Goal: Task Accomplishment & Management: Use online tool/utility

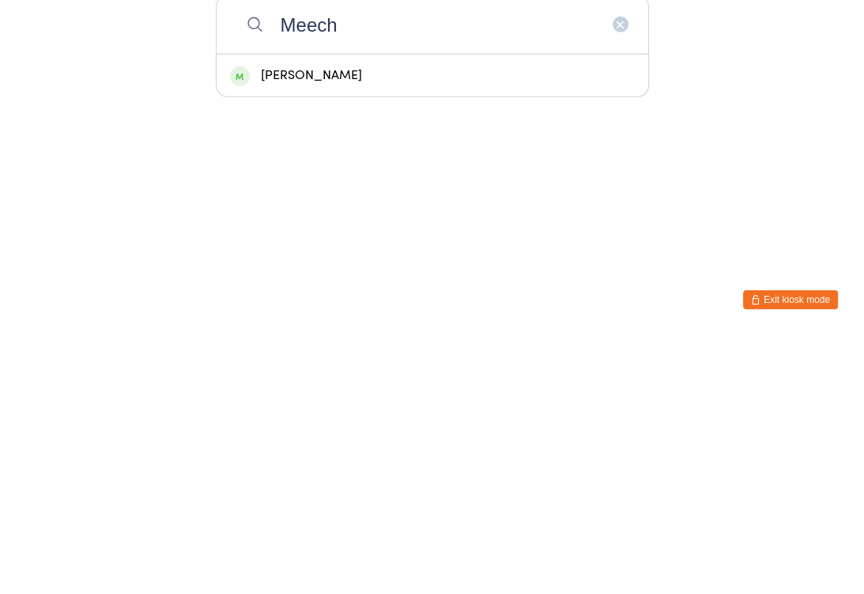
type input "Meech"
click at [283, 323] on div "[PERSON_NAME]" at bounding box center [432, 333] width 405 height 21
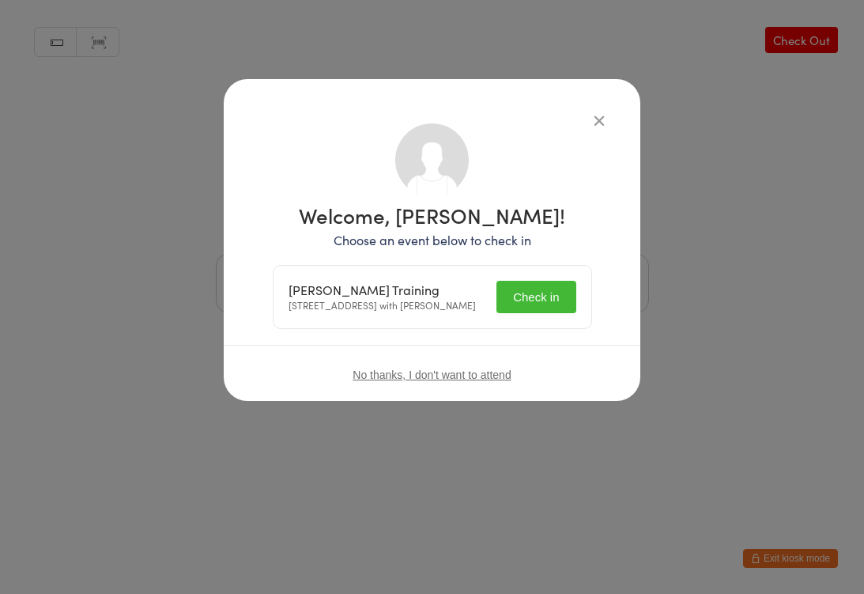
click at [509, 300] on button "Check in" at bounding box center [536, 297] width 79 height 32
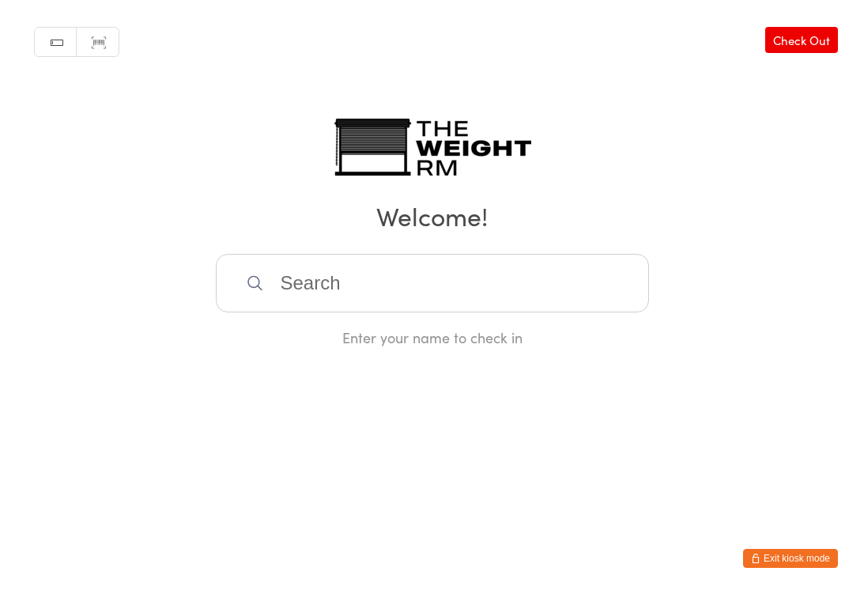
click at [818, 565] on button "Exit kiosk mode" at bounding box center [790, 558] width 95 height 19
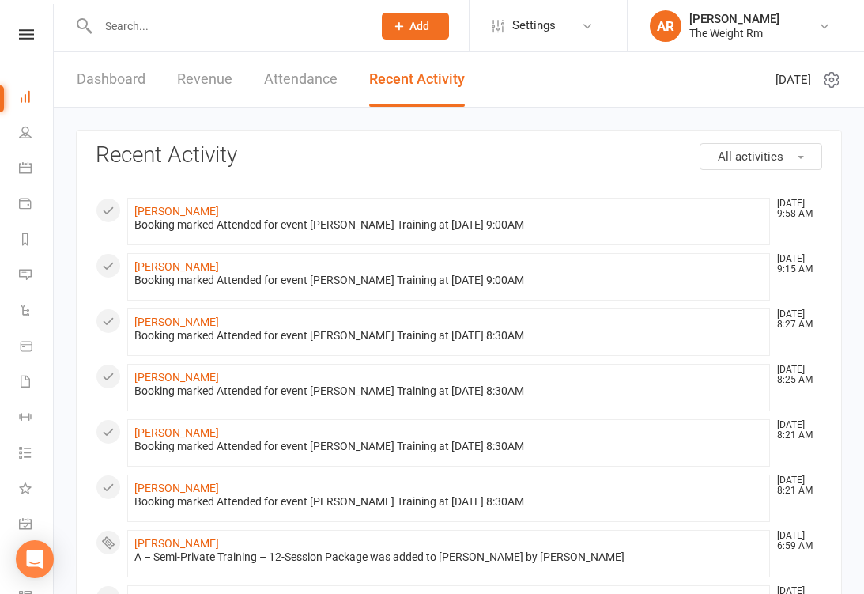
click at [25, 168] on icon at bounding box center [25, 167] width 13 height 13
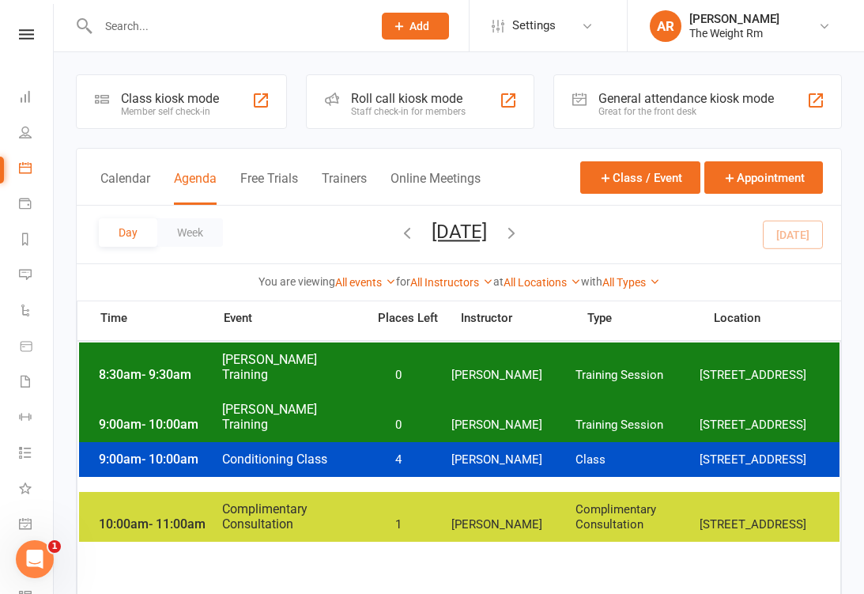
click at [134, 165] on div "Calendar Agenda Free Trials Trainers Online Meetings Class / Event Appointment" at bounding box center [459, 177] width 765 height 57
click at [134, 174] on button "Calendar" at bounding box center [125, 188] width 50 height 34
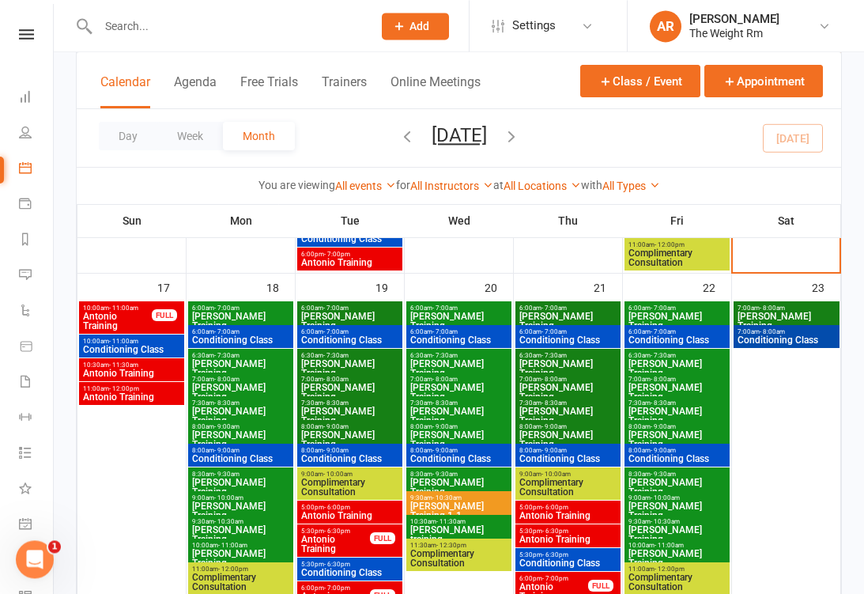
click at [127, 309] on span "- 11:00am" at bounding box center [123, 307] width 29 height 7
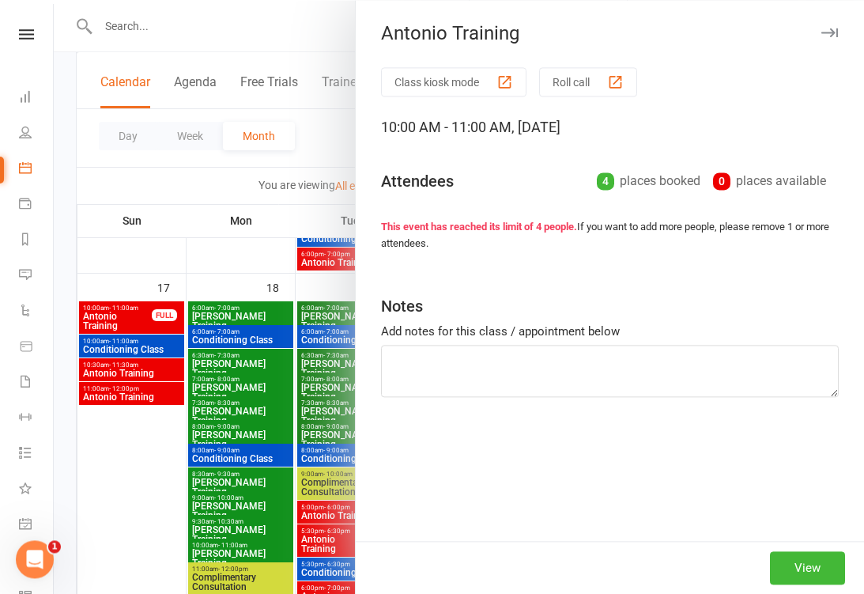
scroll to position [1015, 0]
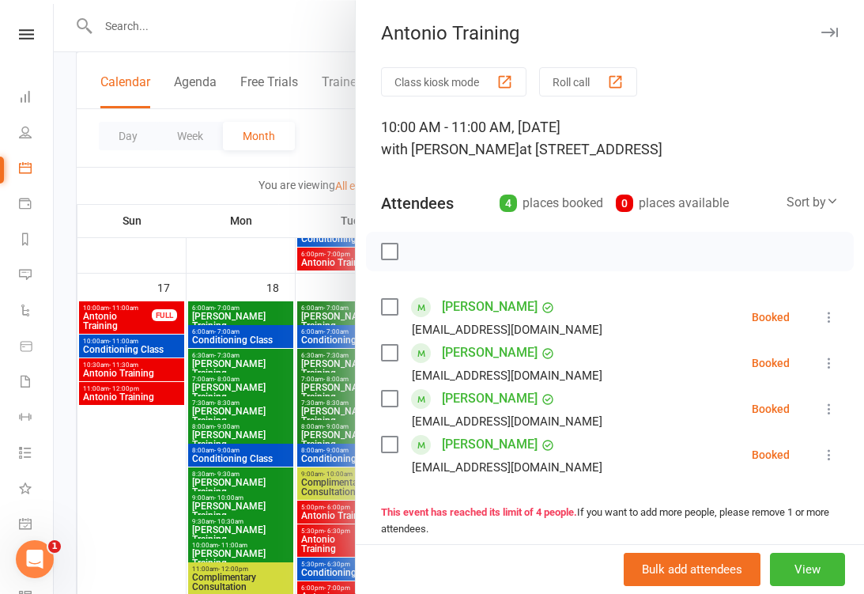
click at [98, 338] on div at bounding box center [459, 297] width 810 height 594
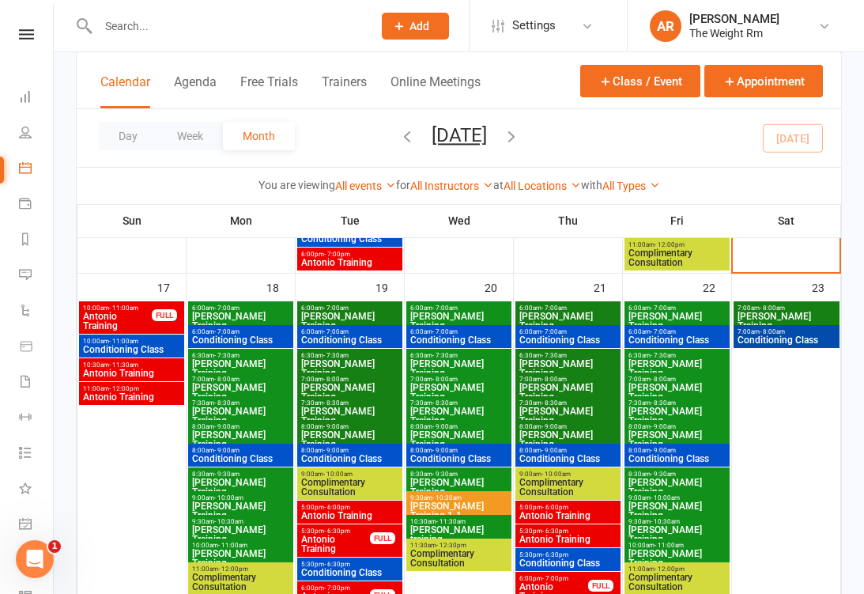
click at [104, 346] on span "Conditioning Class" at bounding box center [131, 349] width 99 height 9
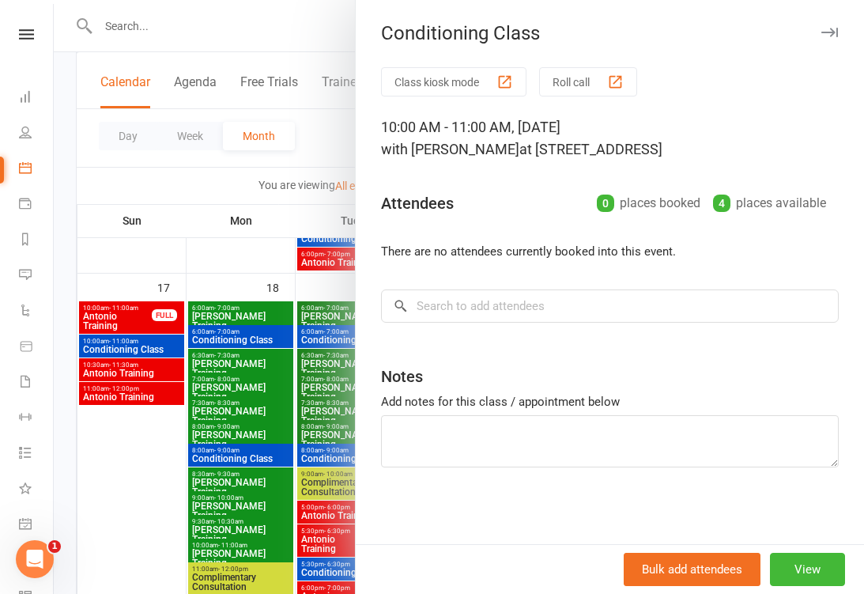
click at [102, 347] on div at bounding box center [459, 297] width 810 height 594
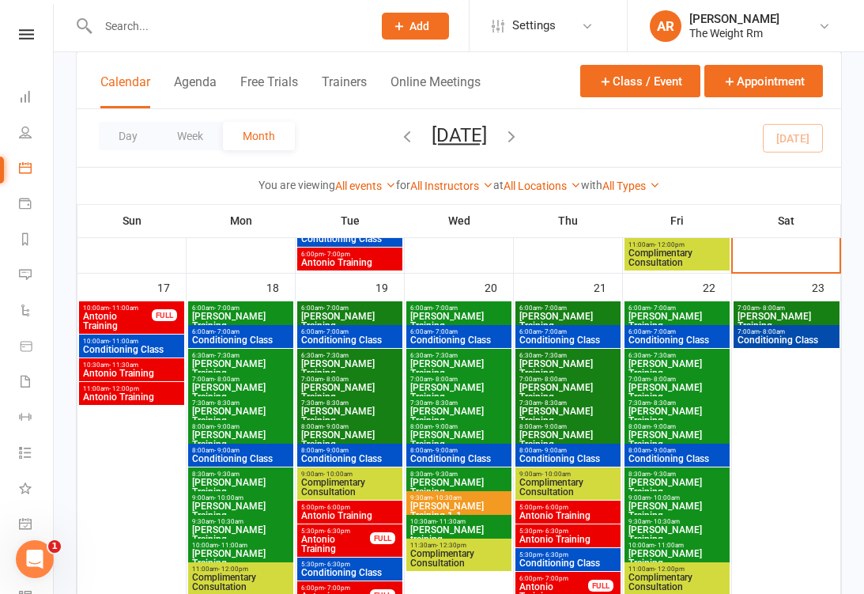
click at [114, 374] on span "Antonio Training" at bounding box center [131, 372] width 99 height 9
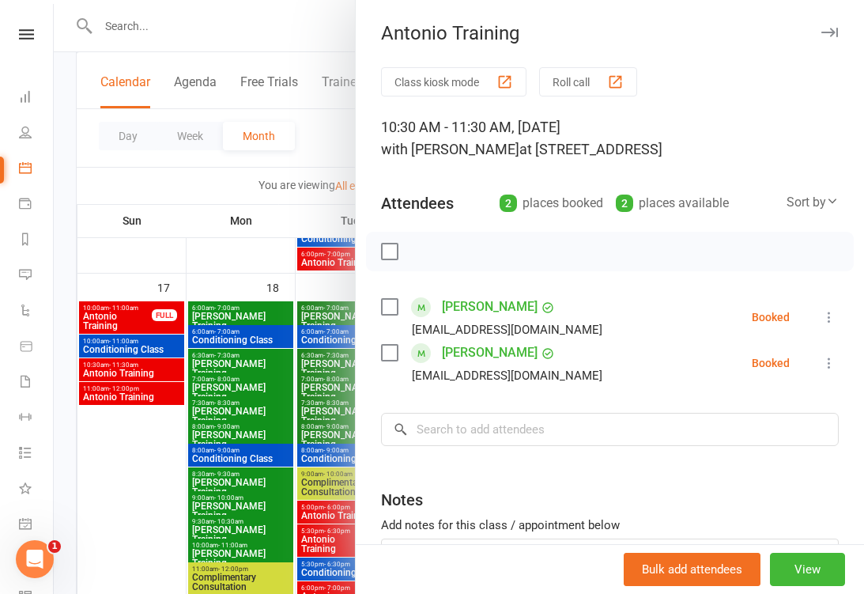
click at [100, 363] on div at bounding box center [459, 297] width 810 height 594
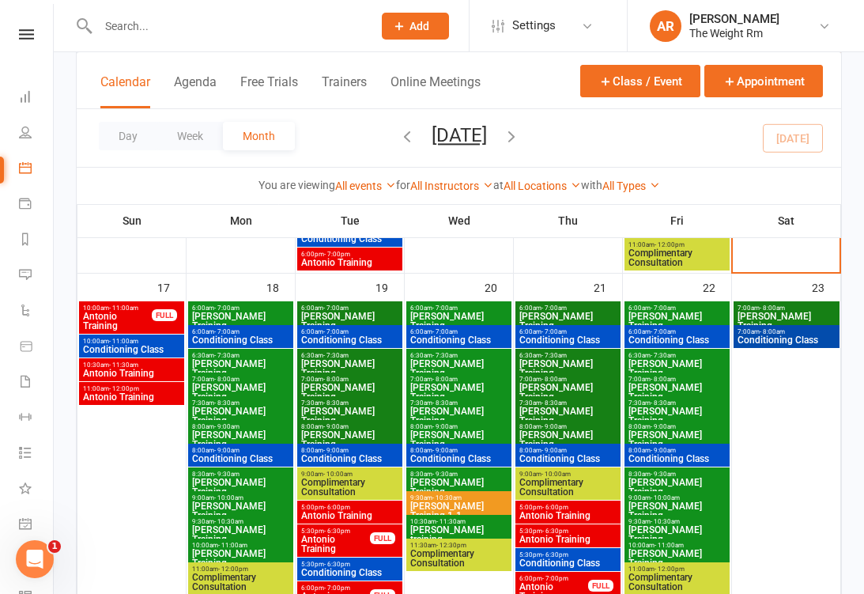
click at [106, 392] on span "Antonio Training" at bounding box center [131, 396] width 99 height 9
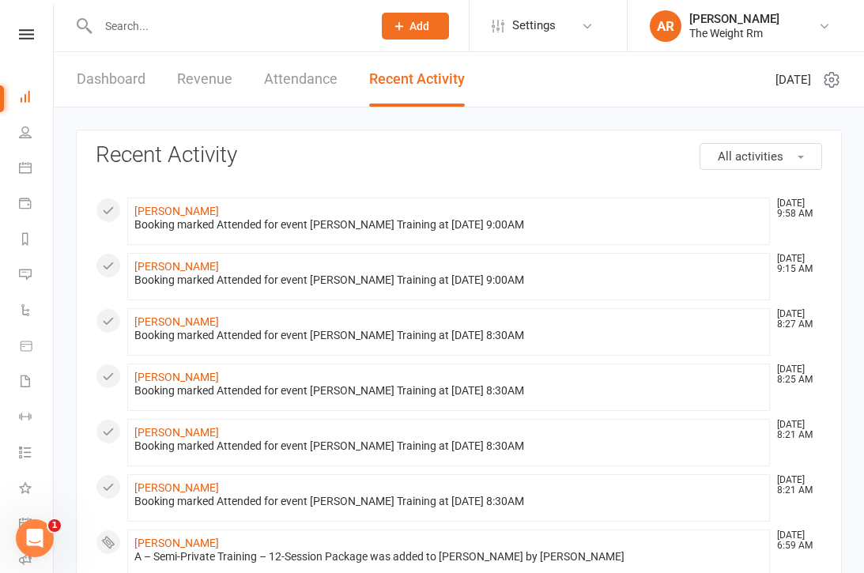
click at [21, 171] on icon at bounding box center [25, 167] width 13 height 13
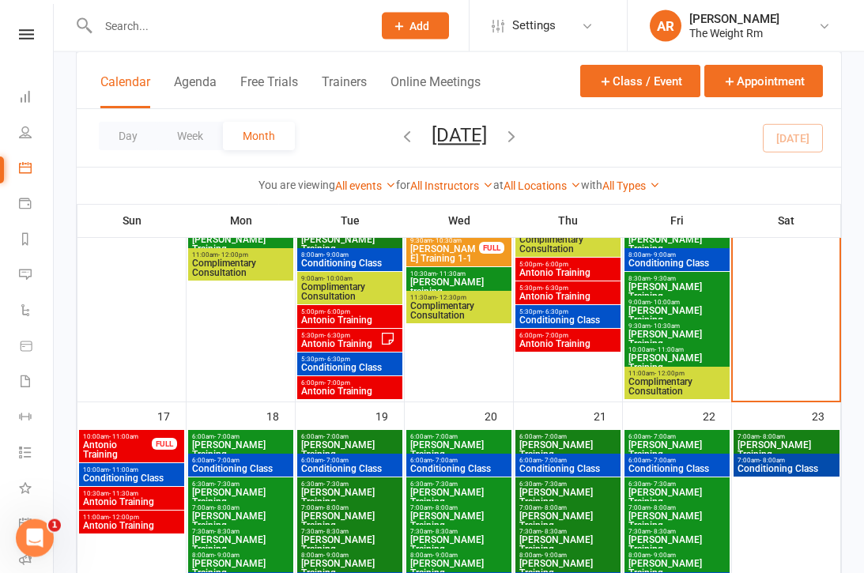
scroll to position [887, 0]
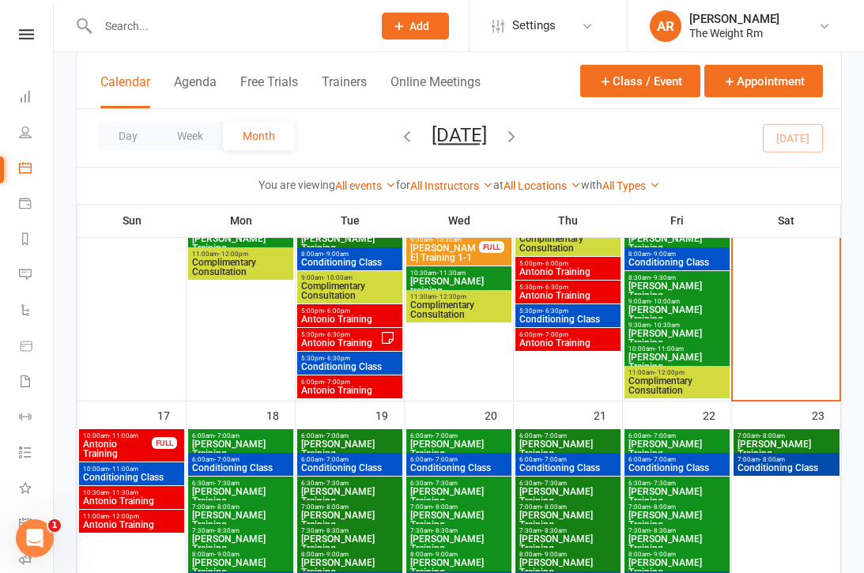
click at [125, 511] on div "11:00am - 12:00pm Antonio Training" at bounding box center [131, 521] width 105 height 23
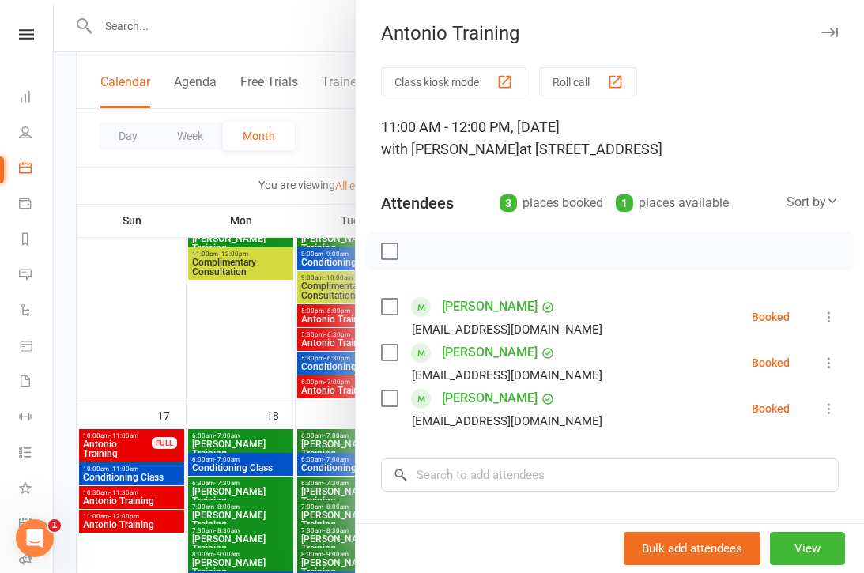
click at [299, 378] on div at bounding box center [459, 286] width 810 height 573
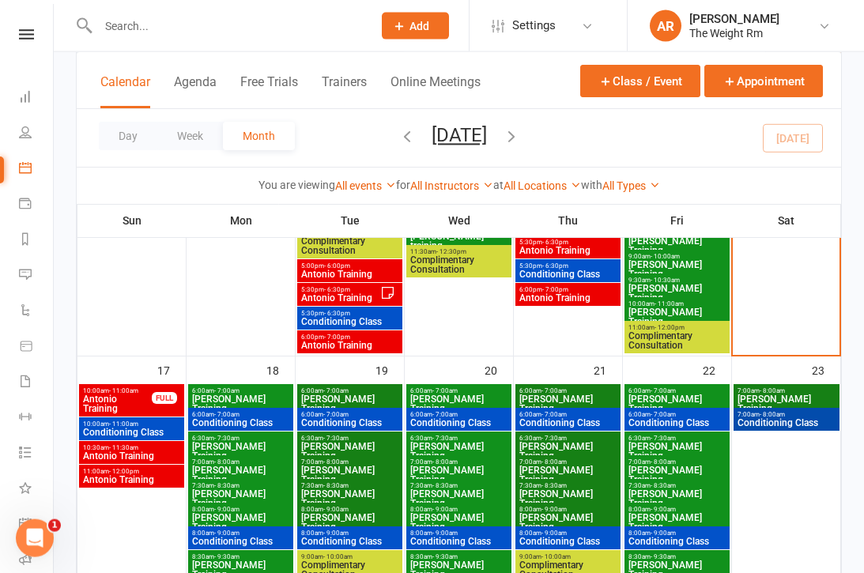
scroll to position [931, 0]
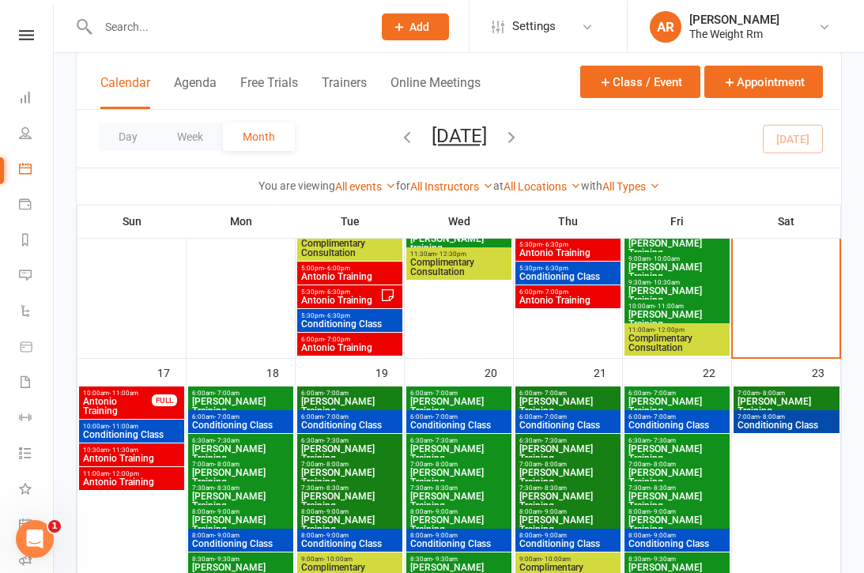
click at [153, 455] on span "Antonio Training" at bounding box center [131, 457] width 99 height 9
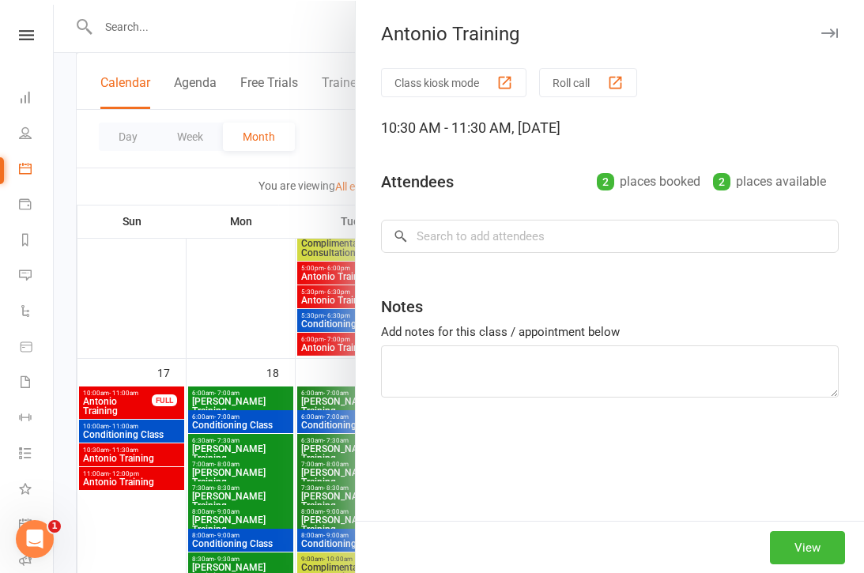
scroll to position [930, 0]
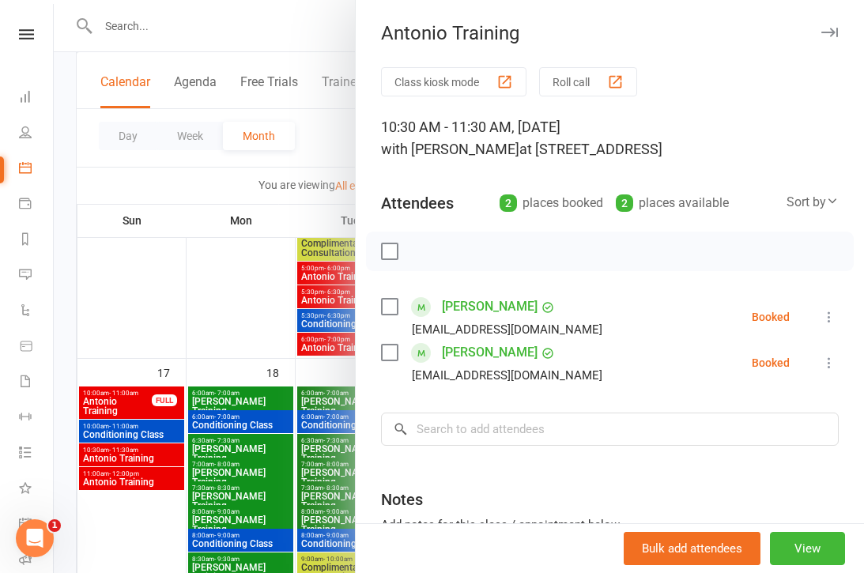
click at [334, 368] on div at bounding box center [459, 286] width 810 height 573
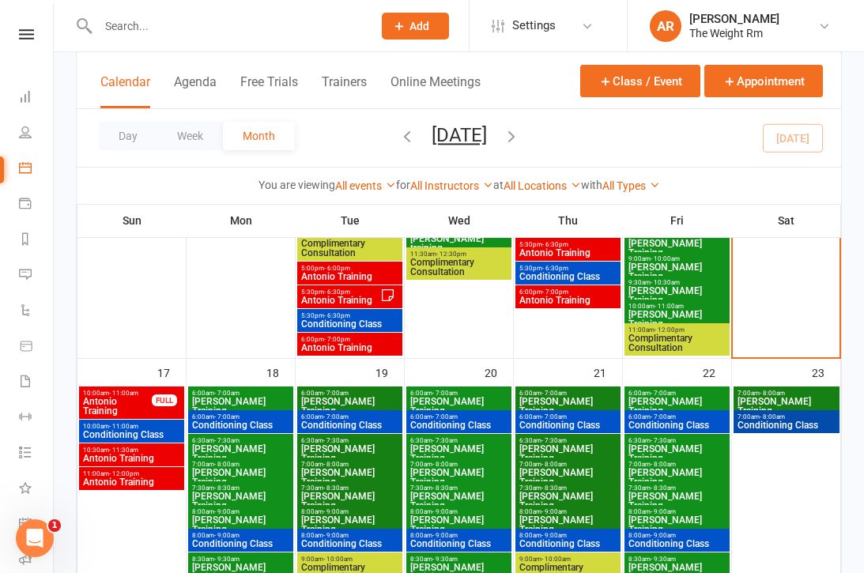
click at [153, 456] on span "Antonio Training" at bounding box center [131, 458] width 99 height 9
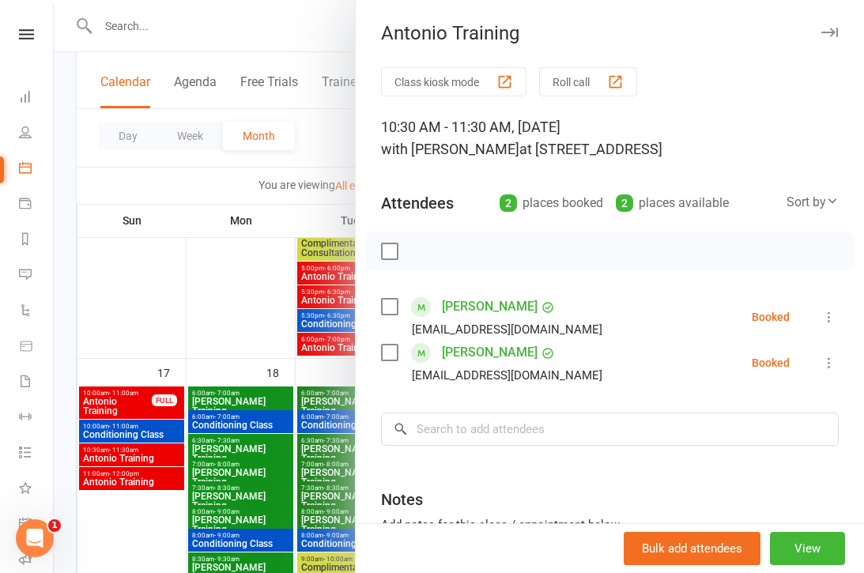
click at [148, 473] on div at bounding box center [459, 286] width 810 height 573
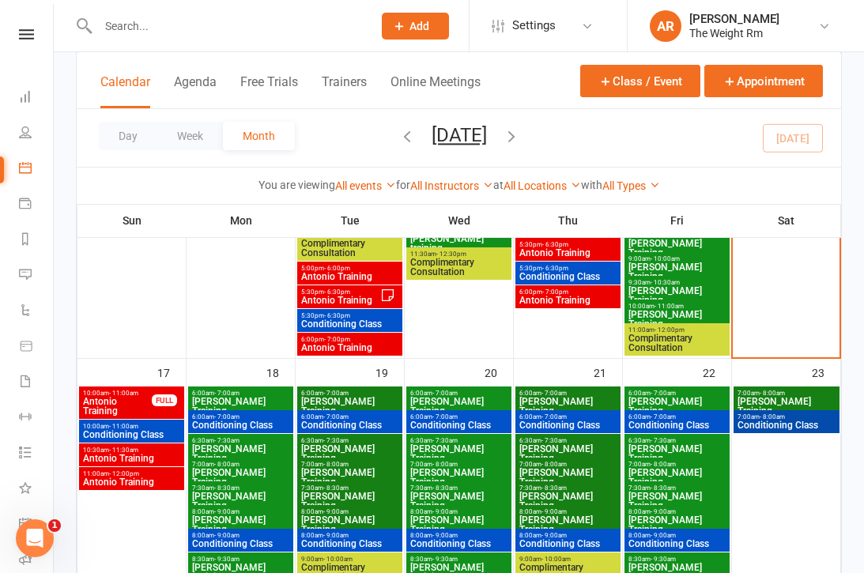
click at [136, 406] on span "Antonio Training" at bounding box center [117, 406] width 70 height 19
